Goal: Task Accomplishment & Management: Manage account settings

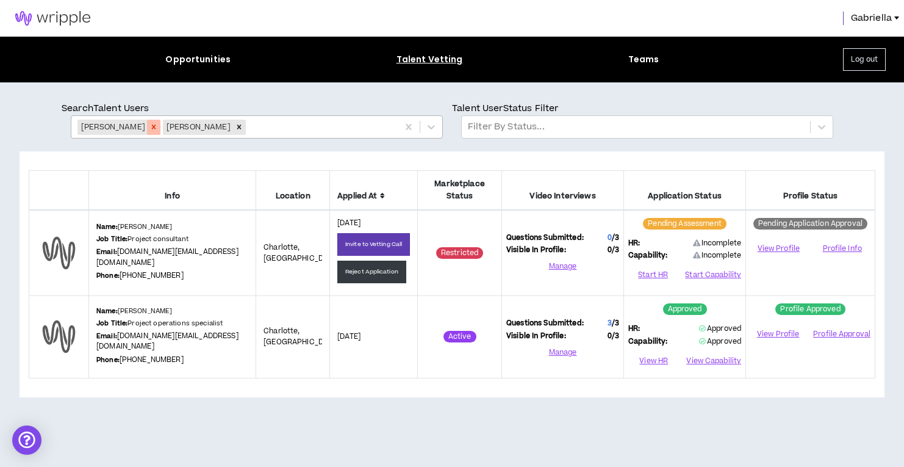
click at [154, 126] on icon "Remove Keeya McAlister" at bounding box center [153, 127] width 9 height 9
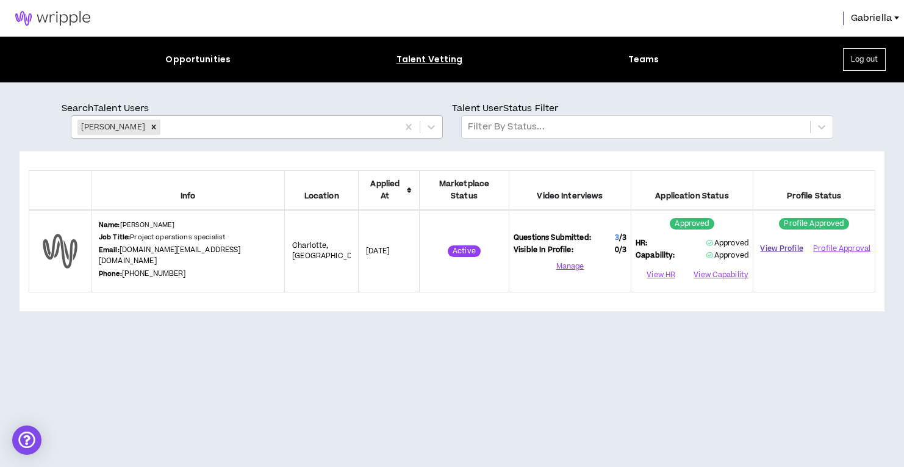
click at [785, 239] on link "View Profile" at bounding box center [782, 248] width 48 height 21
click at [717, 266] on button "View Capability" at bounding box center [720, 275] width 57 height 18
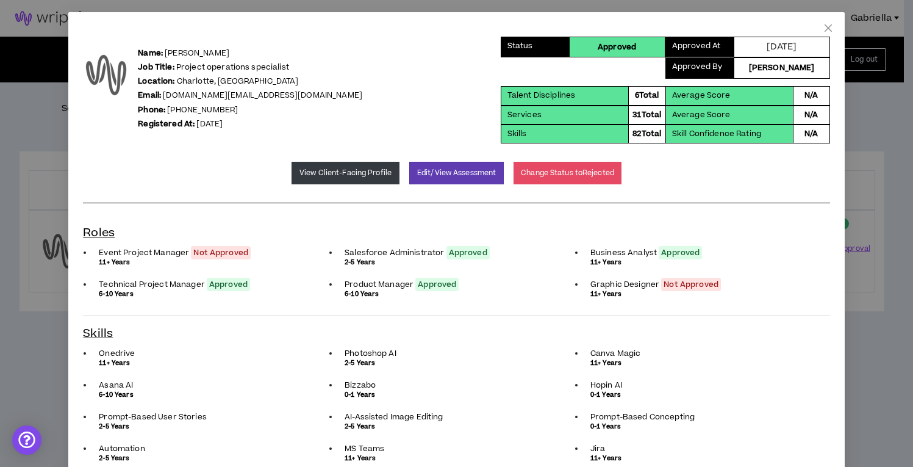
click at [462, 166] on button "Edit/View Assessment" at bounding box center [456, 173] width 95 height 23
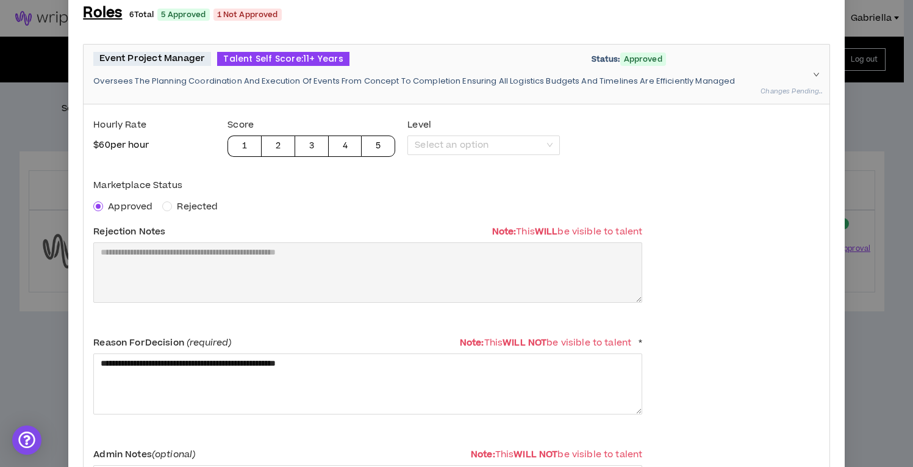
scroll to position [199, 0]
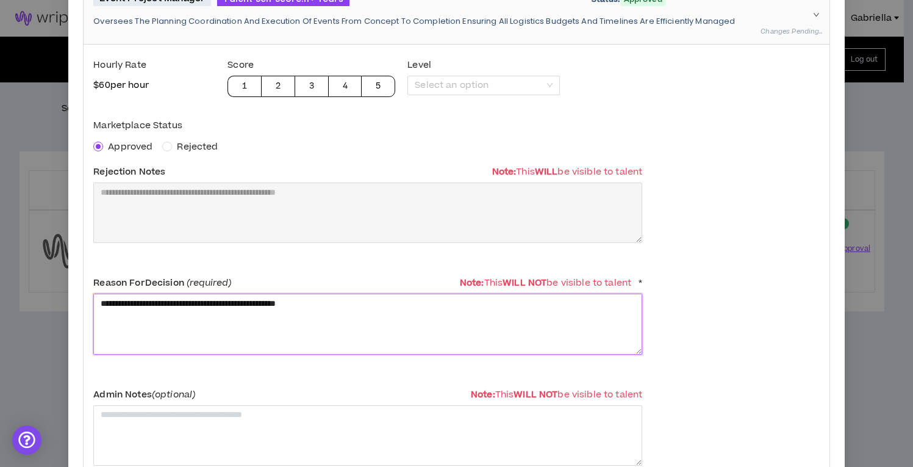
click at [276, 314] on textarea "**********" at bounding box center [367, 323] width 549 height 60
drag, startPoint x: 368, startPoint y: 299, endPoint x: 57, endPoint y: 302, distance: 311.1
click at [57, 302] on div "**********" at bounding box center [456, 233] width 913 height 467
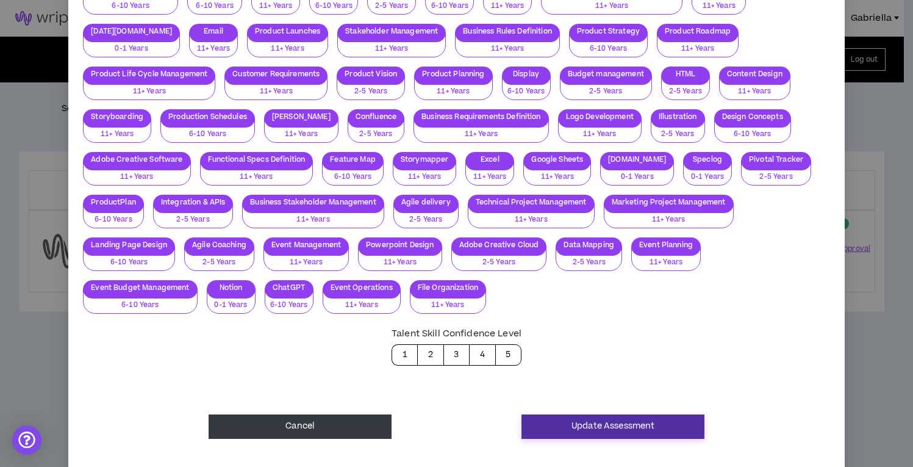
type textarea "**********"
click at [594, 417] on button "Update Assessment" at bounding box center [613, 426] width 183 height 24
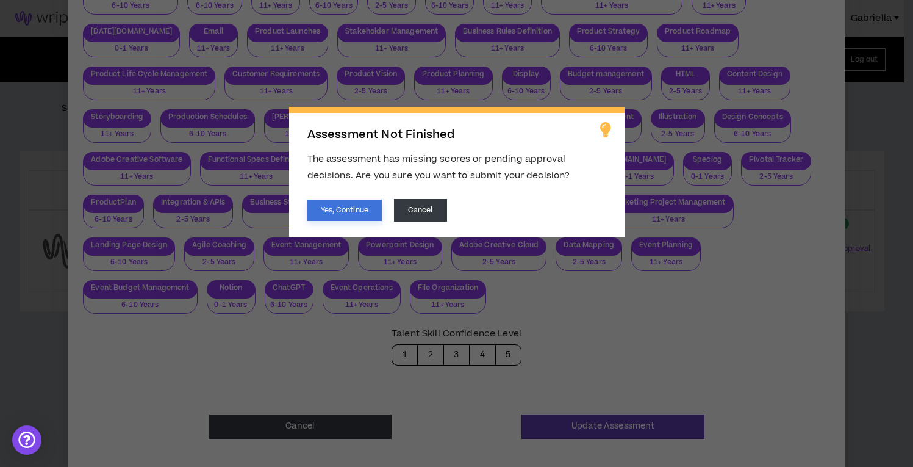
click at [313, 210] on button "Yes, Continue" at bounding box center [344, 209] width 74 height 21
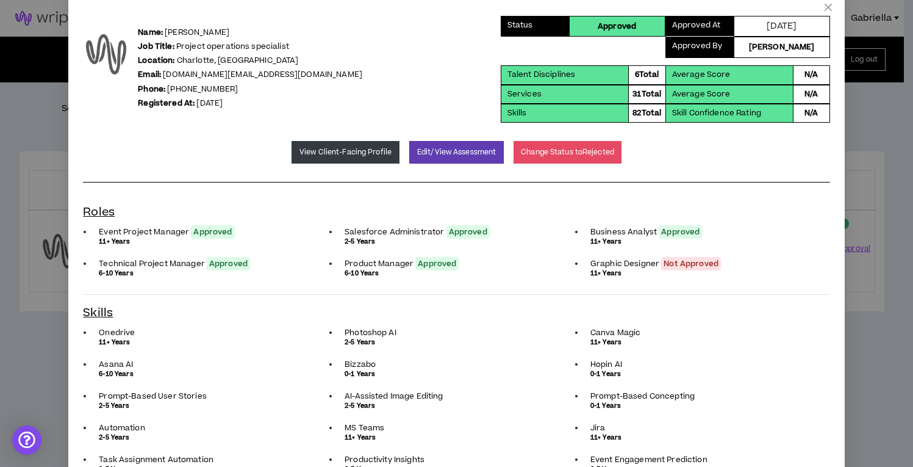
scroll to position [0, 0]
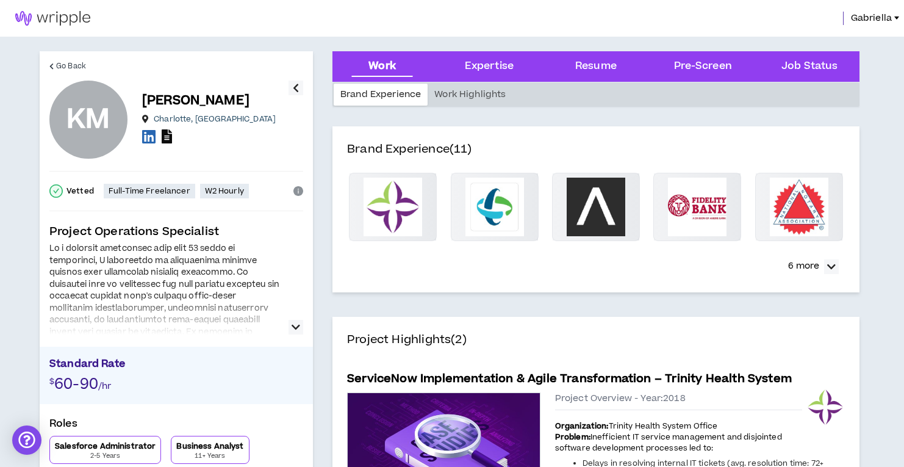
click at [163, 138] on icon at bounding box center [167, 136] width 10 height 14
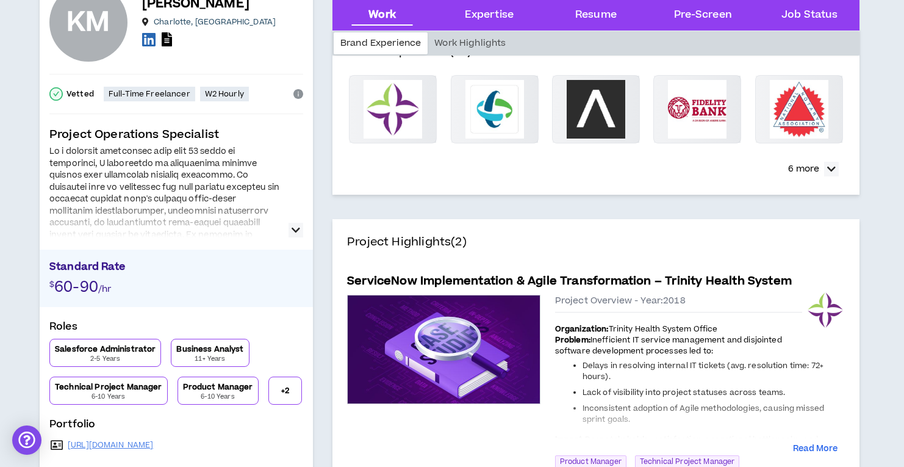
scroll to position [171, 0]
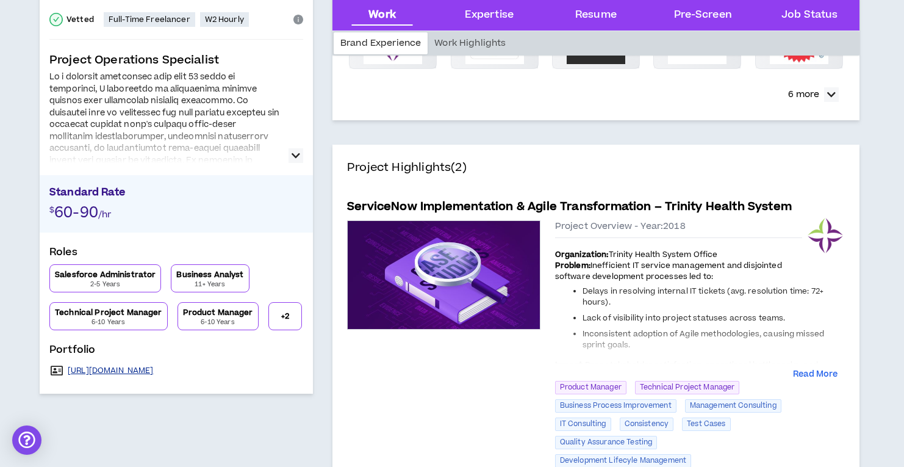
click at [154, 375] on link "https://www.canva.com/design/DAG0pZaOrYA/fIo0MGuln69RAMoxF82zgA/edit?utm_conten…" at bounding box center [111, 370] width 86 height 10
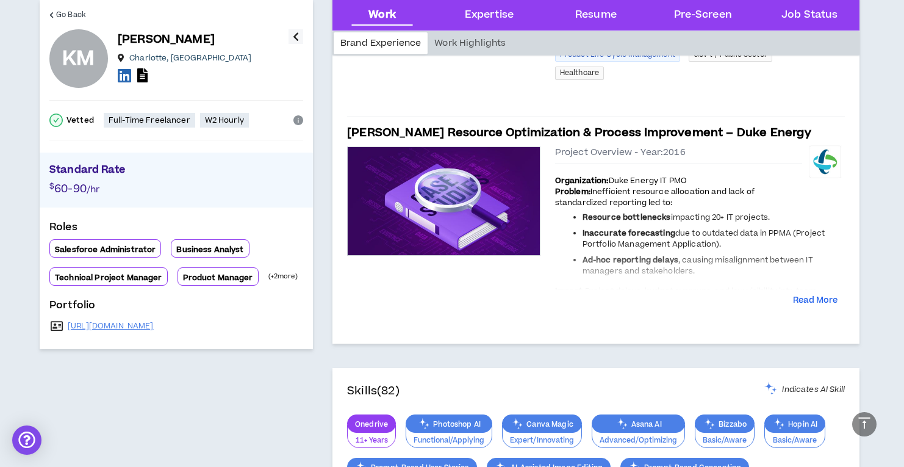
scroll to position [598, 0]
